Goal: Navigation & Orientation: Find specific page/section

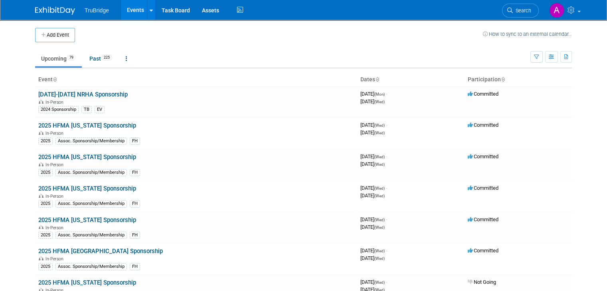
click at [130, 10] on link "Events" at bounding box center [135, 10] width 29 height 20
click at [156, 8] on link "Task Board" at bounding box center [176, 10] width 40 height 20
click at [150, 14] on div at bounding box center [151, 10] width 3 height 8
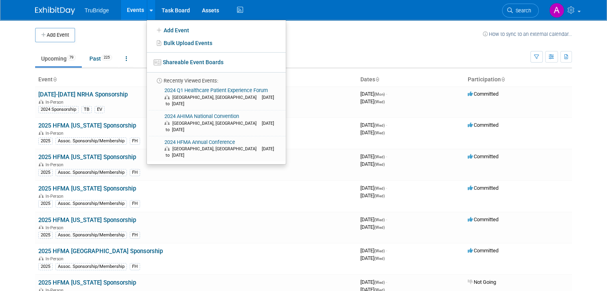
click at [342, 51] on ul "Upcoming 79 Past 225 All Events 304 Past and Upcoming Grouped Annually Events g…" at bounding box center [282, 59] width 495 height 18
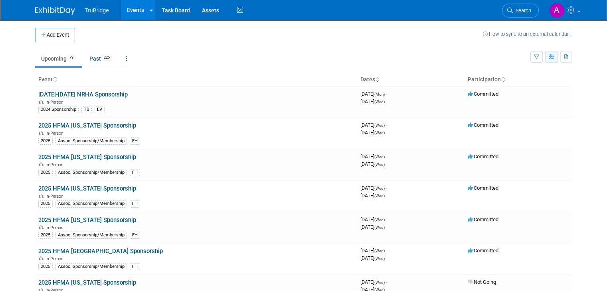
click at [554, 57] on icon "button" at bounding box center [551, 57] width 6 height 5
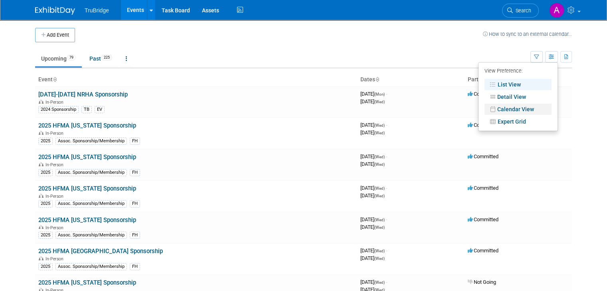
click at [539, 113] on link "Calendar View" at bounding box center [517, 109] width 67 height 11
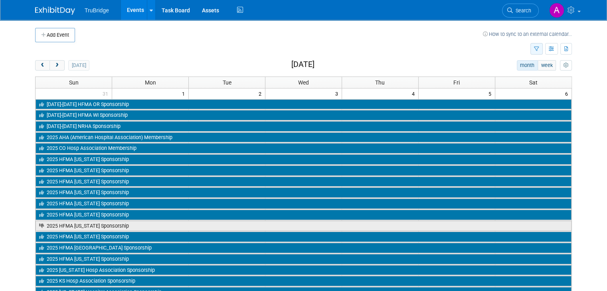
click at [539, 50] on icon "button" at bounding box center [536, 49] width 5 height 5
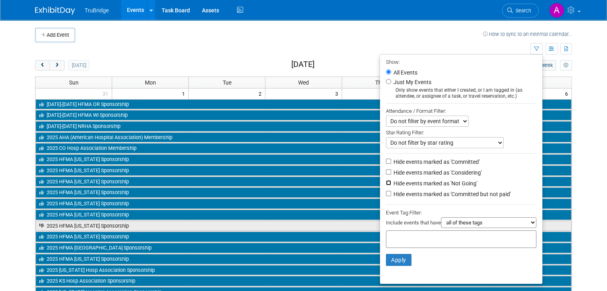
click at [391, 181] on input "Hide events marked as 'Not Going'" at bounding box center [388, 182] width 5 height 5
checkbox input "true"
click at [542, 225] on li "Event Tag Filter: Include events that have all of these tags any one of these t…" at bounding box center [461, 219] width 162 height 22
click at [536, 222] on select "all of these tags any one of these tags only and exactly these specific tags" at bounding box center [488, 222] width 95 height 11
click at [531, 174] on li "Hide events marked as 'Considering'" at bounding box center [461, 173] width 162 height 11
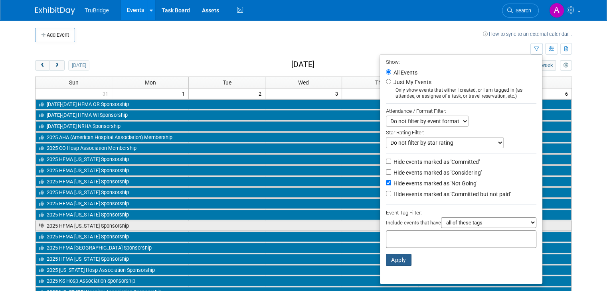
click at [406, 257] on button "Apply" at bounding box center [399, 260] width 26 height 12
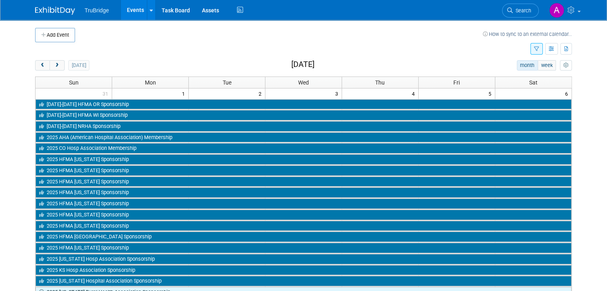
click at [308, 63] on h2 "[DATE]" at bounding box center [302, 64] width 23 height 9
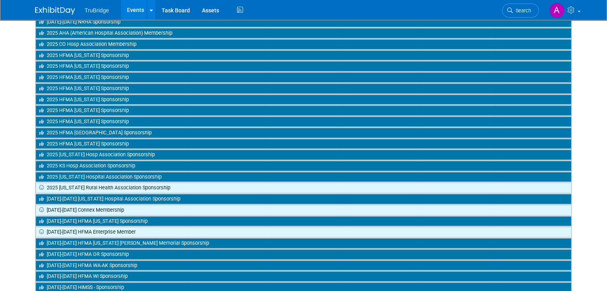
scroll to position [1197, 0]
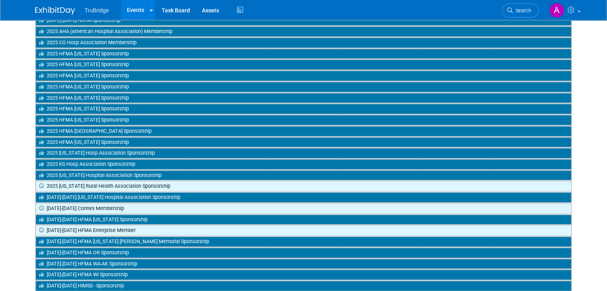
click at [126, 10] on link "Events" at bounding box center [135, 10] width 29 height 20
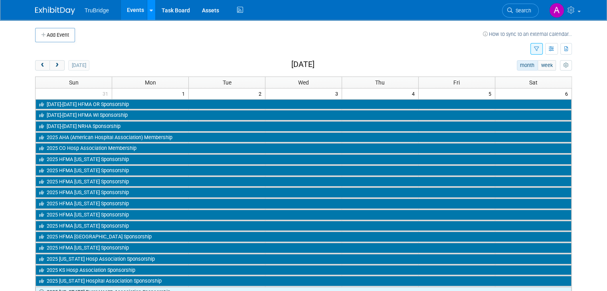
click at [150, 12] on icon at bounding box center [151, 10] width 3 height 5
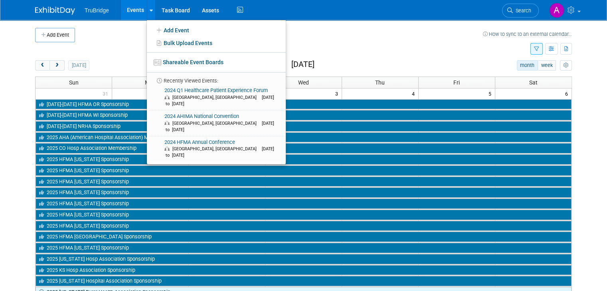
click at [45, 13] on img at bounding box center [55, 11] width 40 height 8
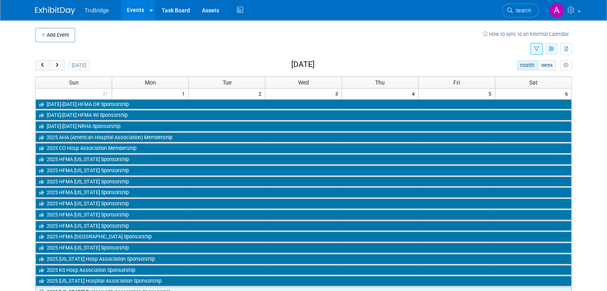
click at [554, 49] on icon "button" at bounding box center [551, 49] width 6 height 5
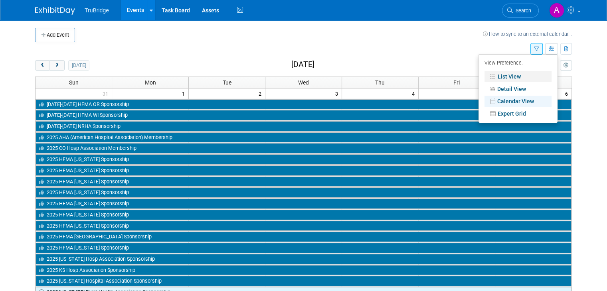
click at [517, 75] on link "List View" at bounding box center [517, 76] width 67 height 11
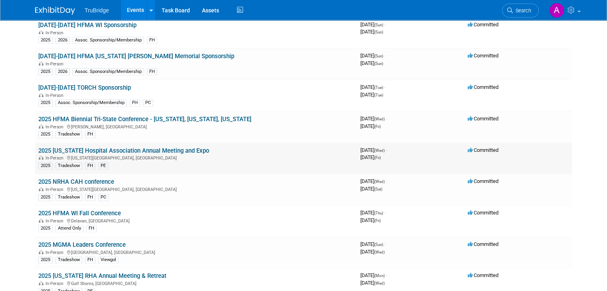
scroll to position [957, 0]
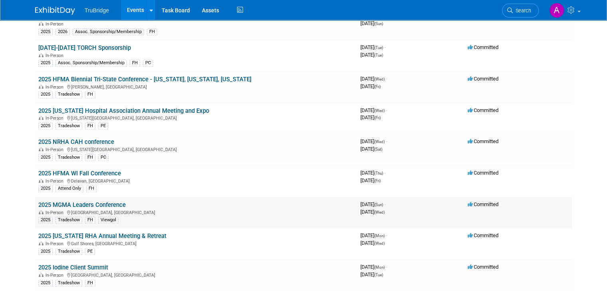
drag, startPoint x: 121, startPoint y: 195, endPoint x: 32, endPoint y: 195, distance: 89.8
click at [35, 197] on td "2025 MGMA Leaders Conference In-Person Orlando, FL 2025 Tradeshow FH Viewgol" at bounding box center [196, 213] width 322 height 32
copy link "2025 MGMA Leaders Conference"
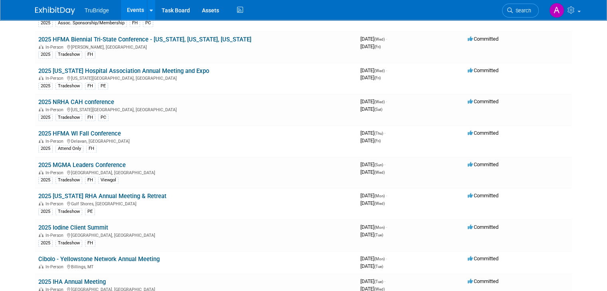
drag, startPoint x: 162, startPoint y: 185, endPoint x: 27, endPoint y: 185, distance: 134.8
click at [29, 185] on div "Add Event How to sync to an external calendar... New Event Duplicate Event Warn…" at bounding box center [303, 103] width 548 height 2161
click at [35, 188] on td "2025 Mississippi RHA Annual Meeting & Retreat In-Person Gulf Shores, AL 2025 Tr…" at bounding box center [196, 204] width 322 height 32
drag, startPoint x: 159, startPoint y: 183, endPoint x: 32, endPoint y: 187, distance: 127.7
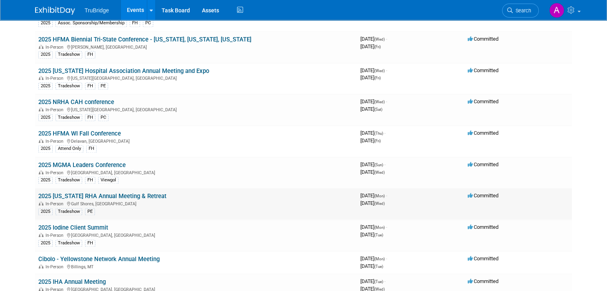
click at [35, 188] on td "2025 Mississippi RHA Annual Meeting & Retreat In-Person Gulf Shores, AL 2025 Tr…" at bounding box center [196, 204] width 322 height 32
copy link "2025 [US_STATE] RHA Annual Meeting & Retreat"
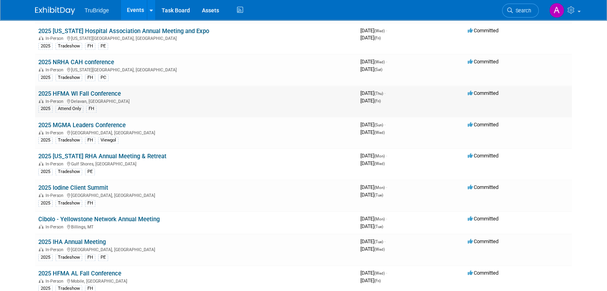
scroll to position [1077, 0]
